Goal: Task Accomplishment & Management: Manage account settings

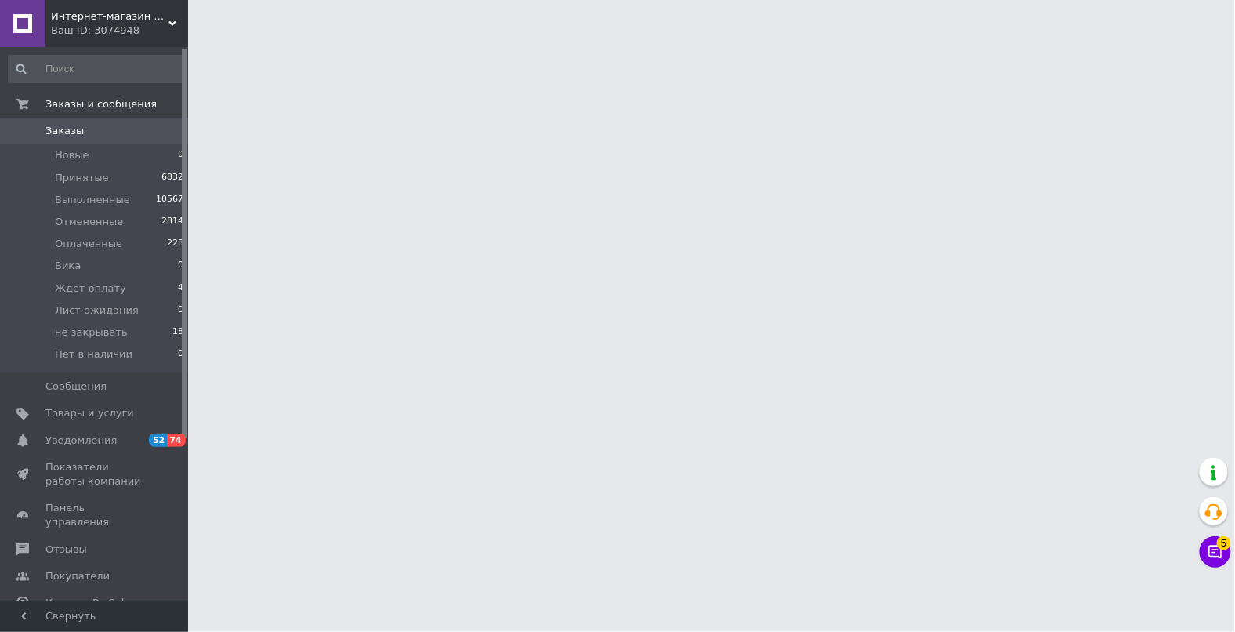
click at [65, 129] on span "Заказы" at bounding box center [64, 131] width 38 height 14
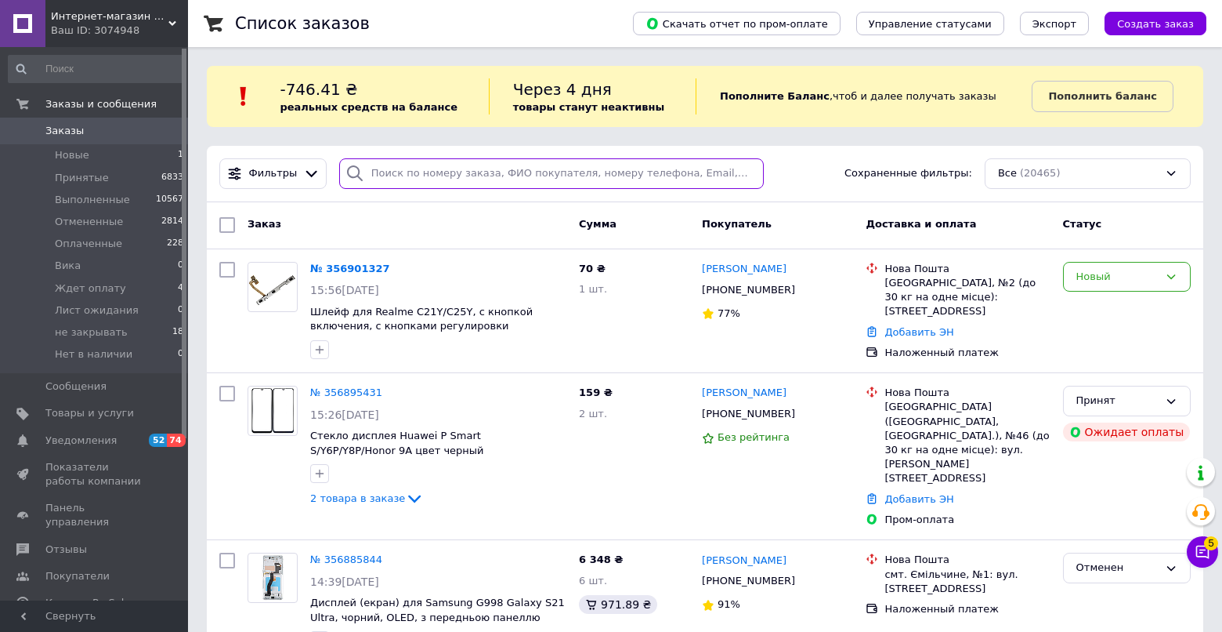
click at [380, 168] on input "search" at bounding box center [551, 173] width 425 height 31
paste input "356758967"
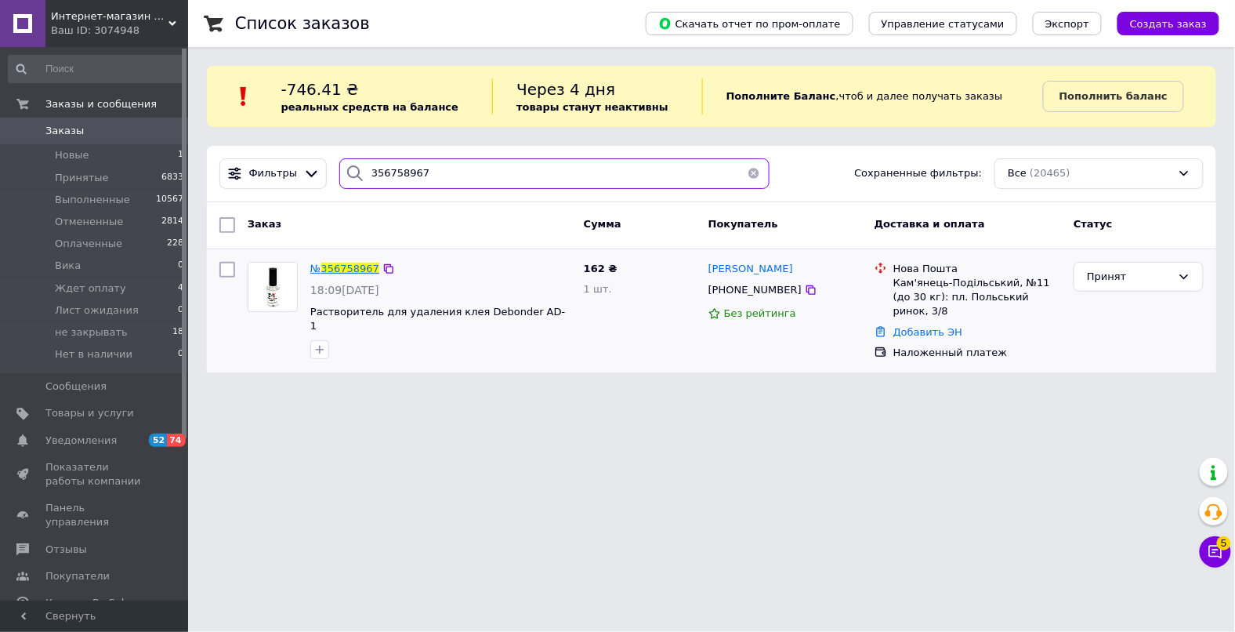
type input "356758967"
click at [339, 271] on span "356758967" at bounding box center [350, 269] width 58 height 12
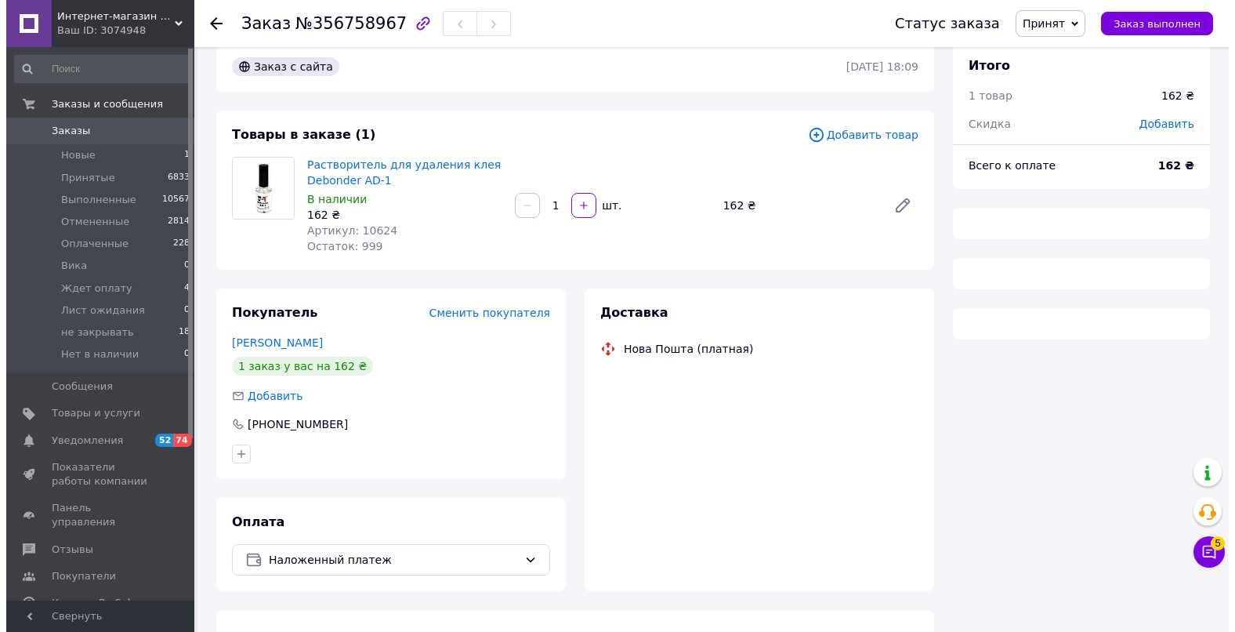
scroll to position [51, 0]
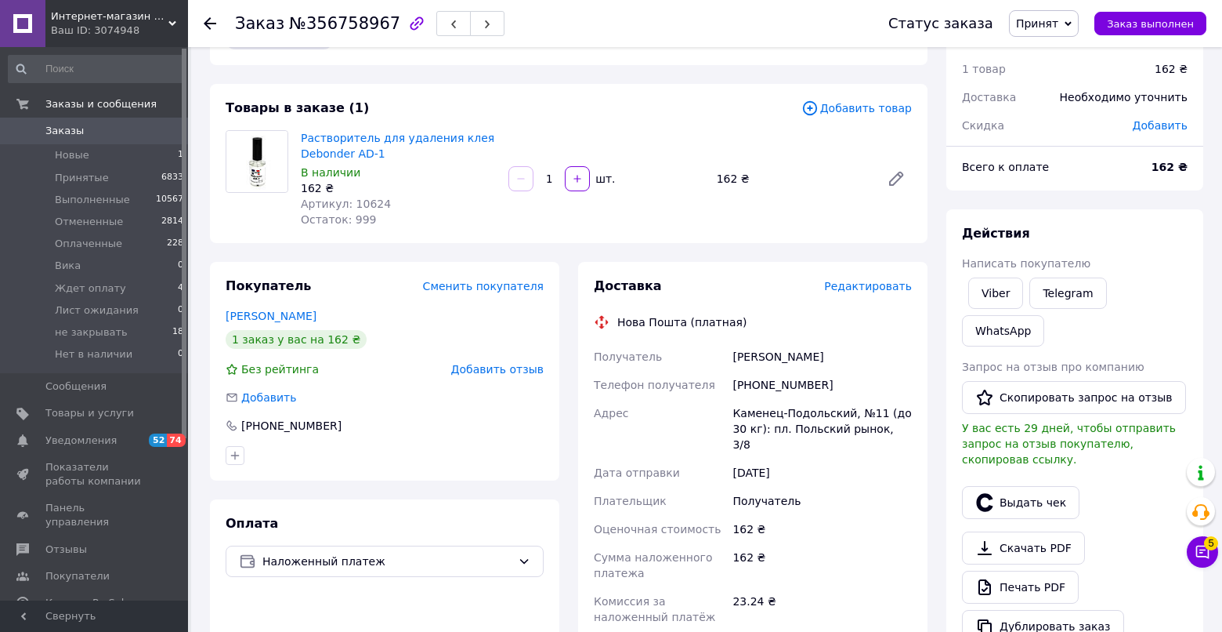
click at [847, 289] on span "Редактировать" at bounding box center [868, 286] width 88 height 13
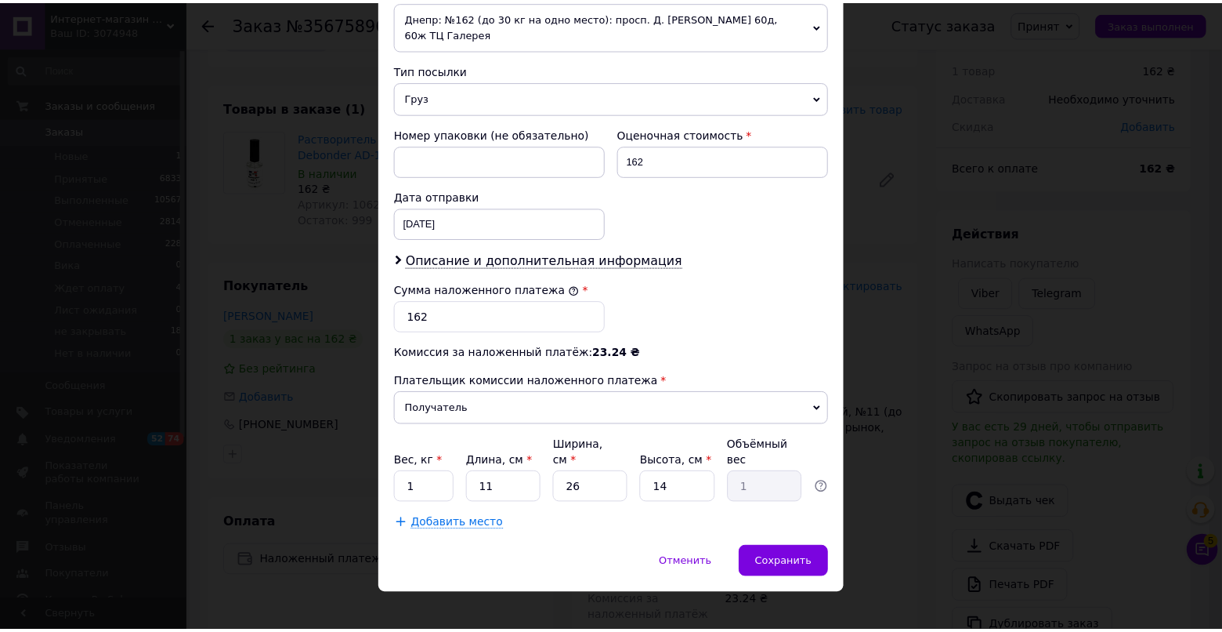
scroll to position [584, 0]
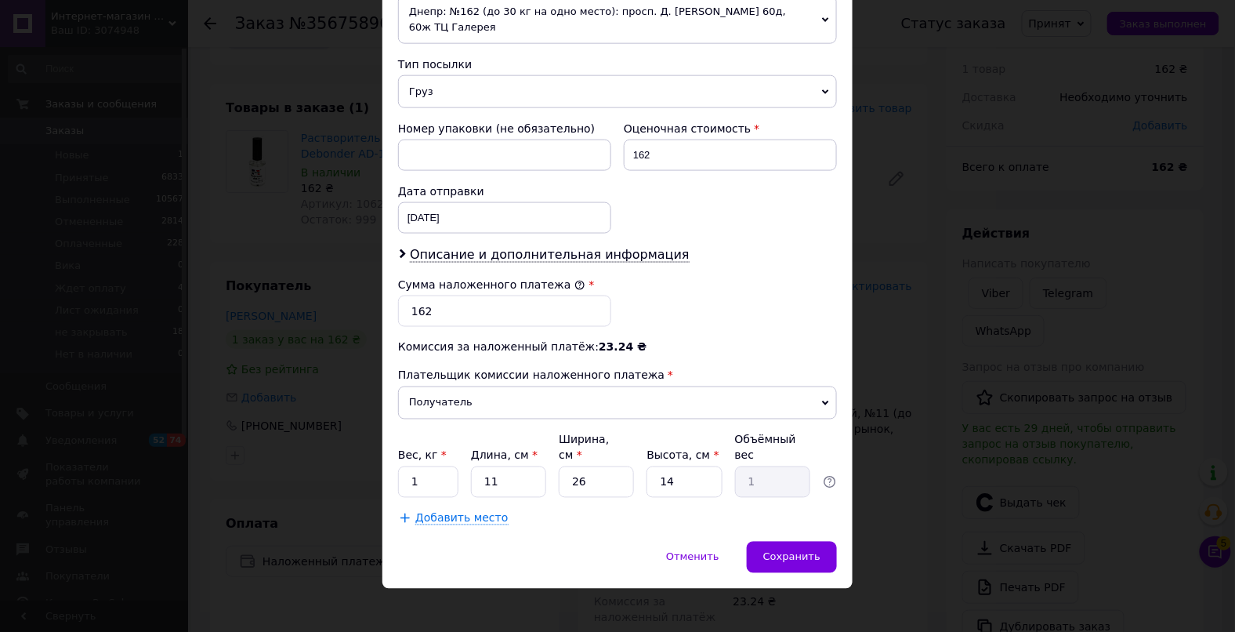
click at [436, 78] on span "Груз" at bounding box center [617, 91] width 439 height 33
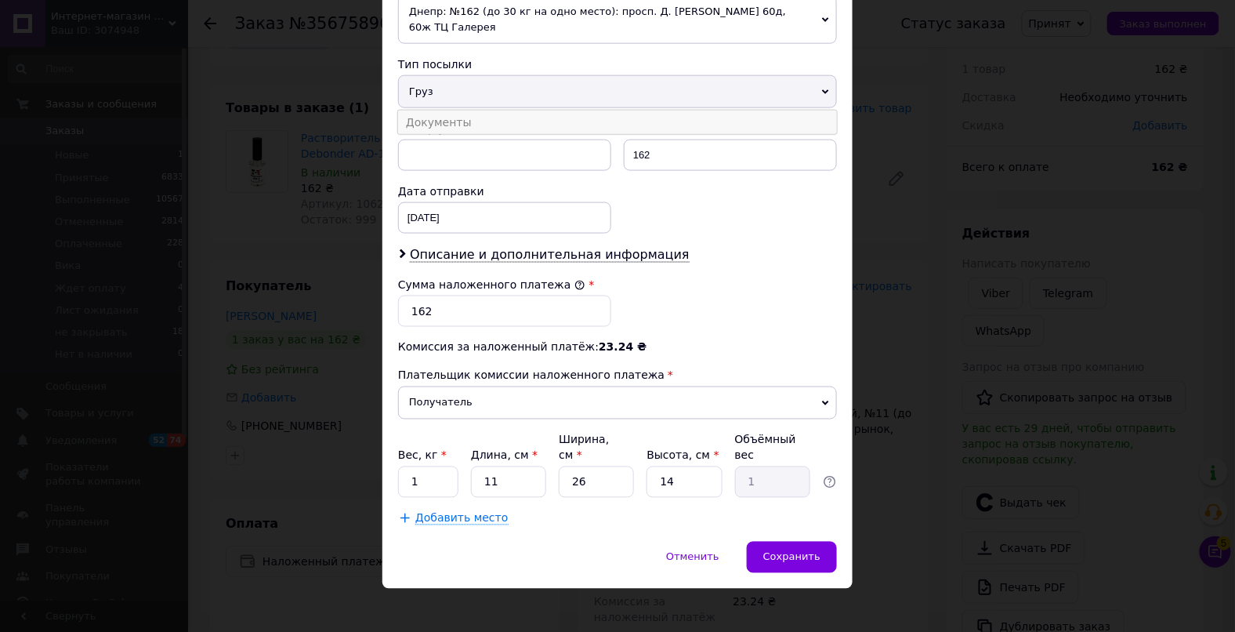
click at [437, 110] on li "Документы" at bounding box center [617, 122] width 439 height 24
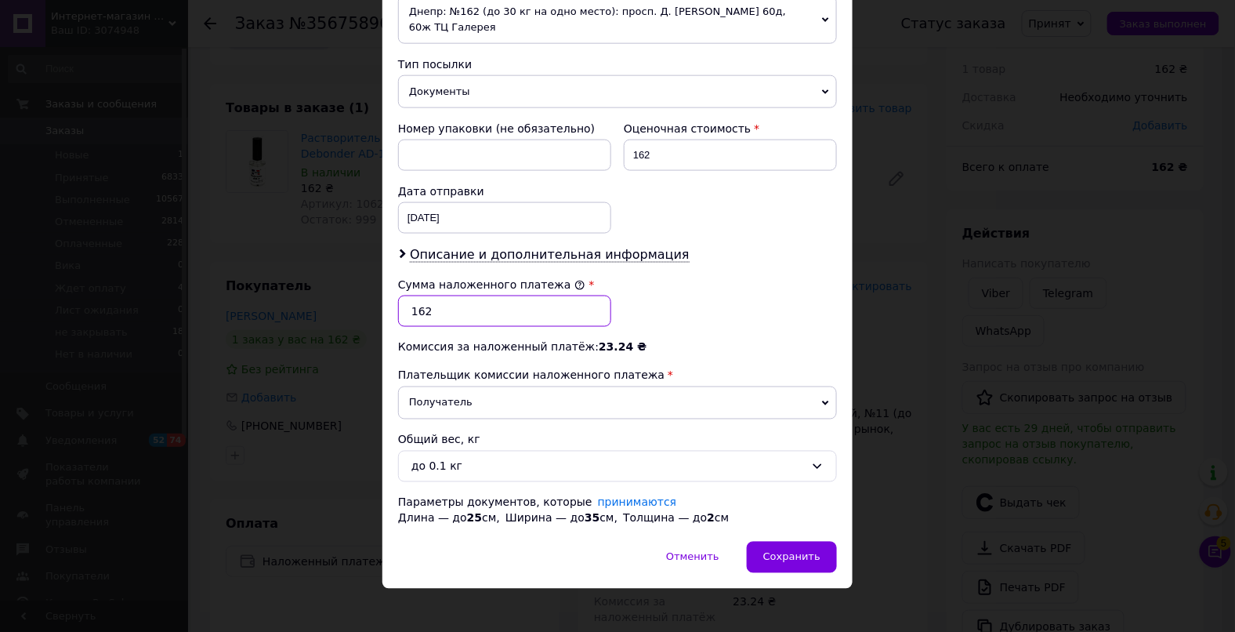
click at [451, 295] on input "162" at bounding box center [504, 310] width 213 height 31
click at [462, 302] on input "162" at bounding box center [504, 310] width 213 height 31
type input "167"
click at [765, 541] on div "Сохранить" at bounding box center [792, 556] width 90 height 31
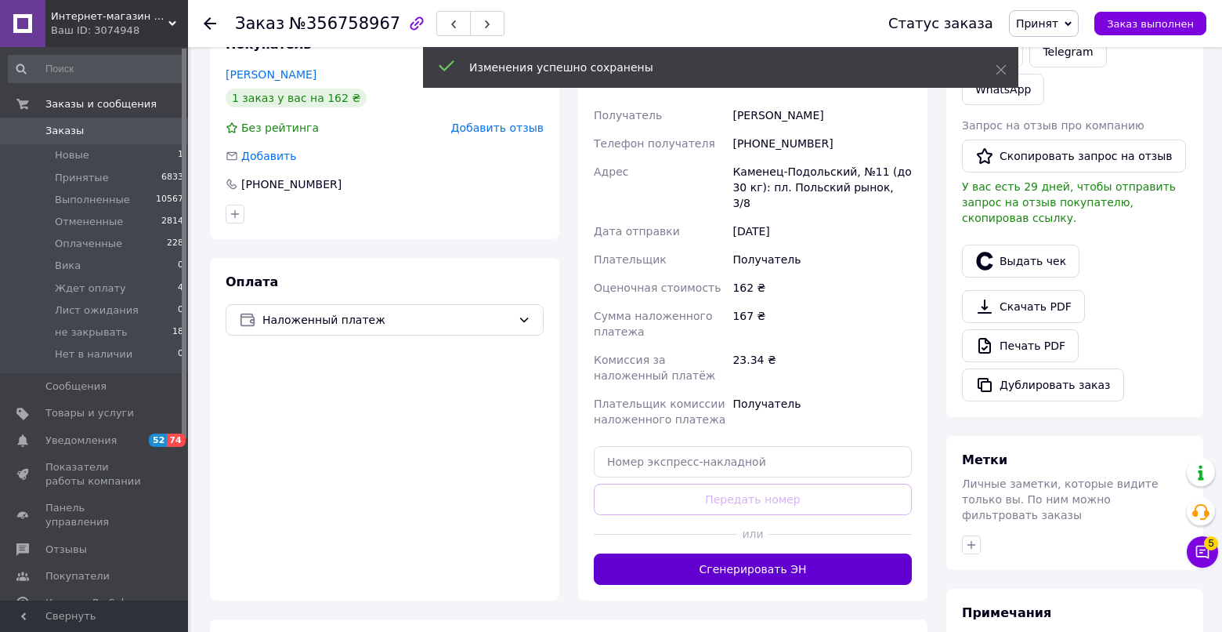
scroll to position [360, 0]
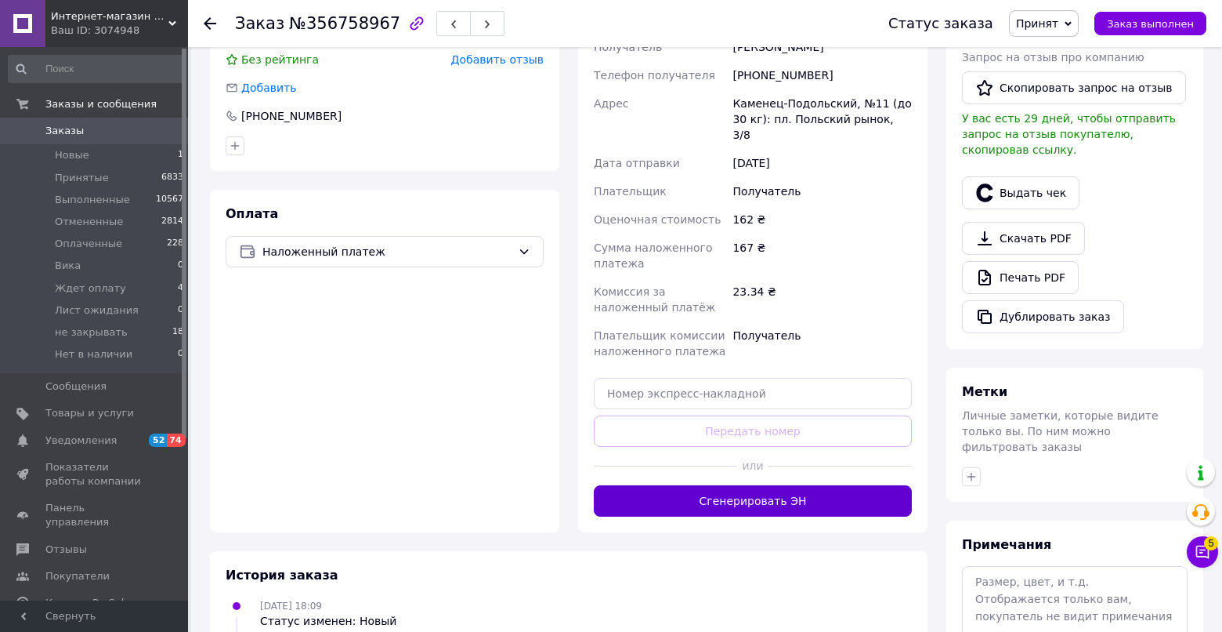
click at [724, 485] on button "Сгенерировать ЭН" at bounding box center [753, 500] width 318 height 31
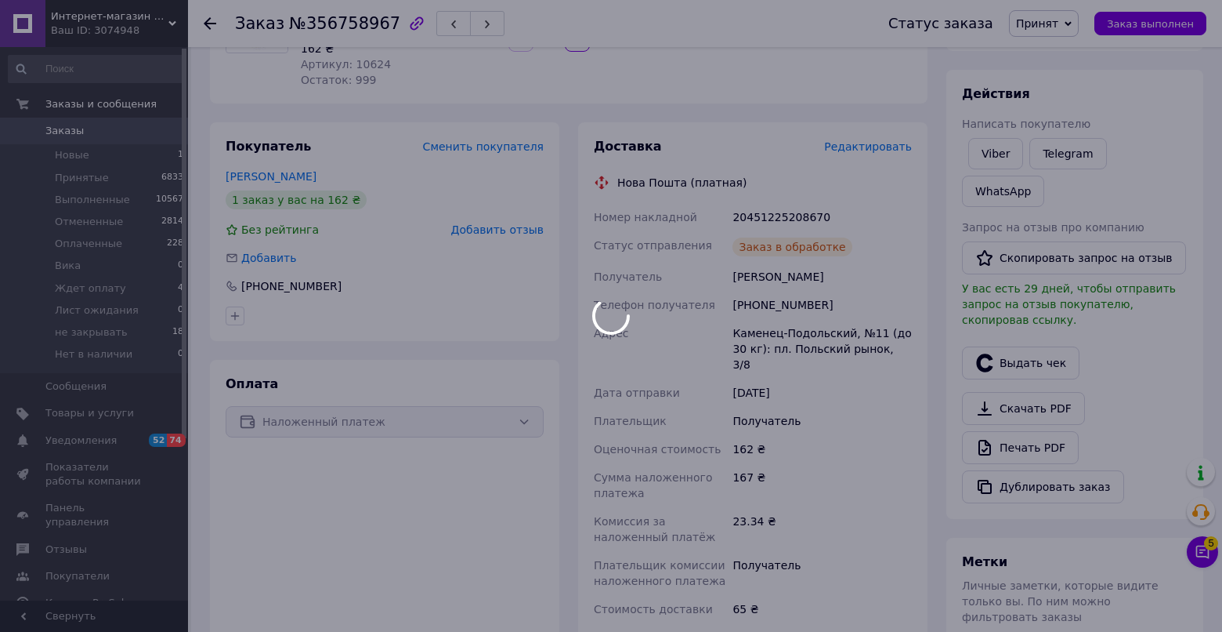
scroll to position [0, 0]
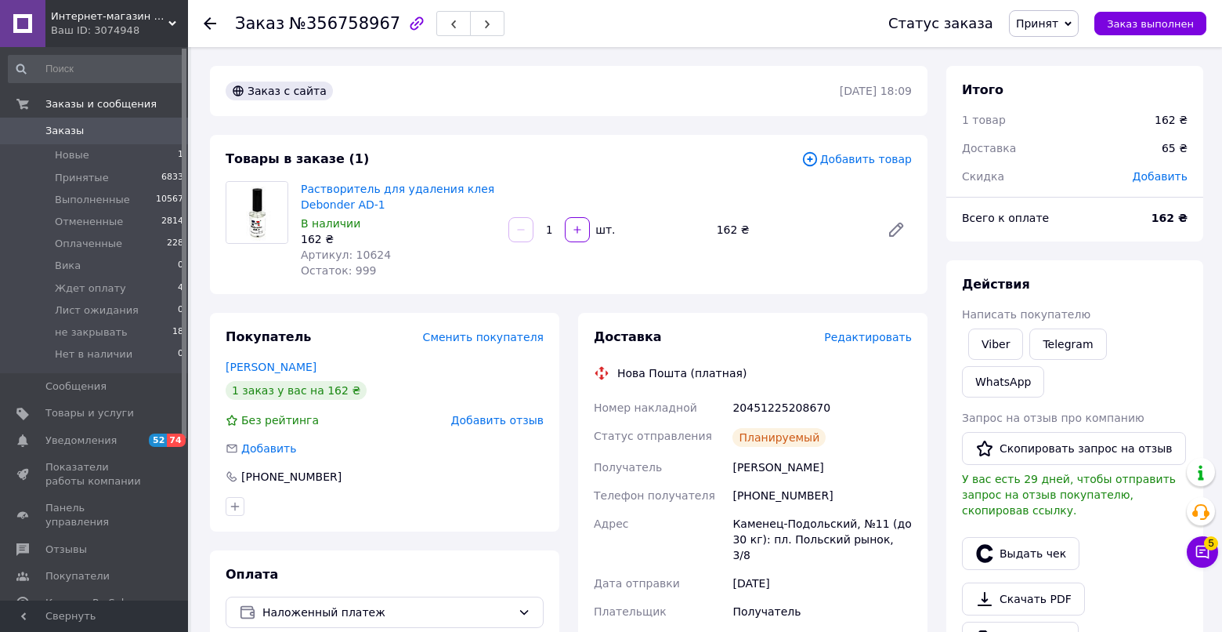
click at [760, 413] on div "20451225208670" at bounding box center [823, 407] width 186 height 28
copy div "20451225208670"
